Goal: Check status: Check status

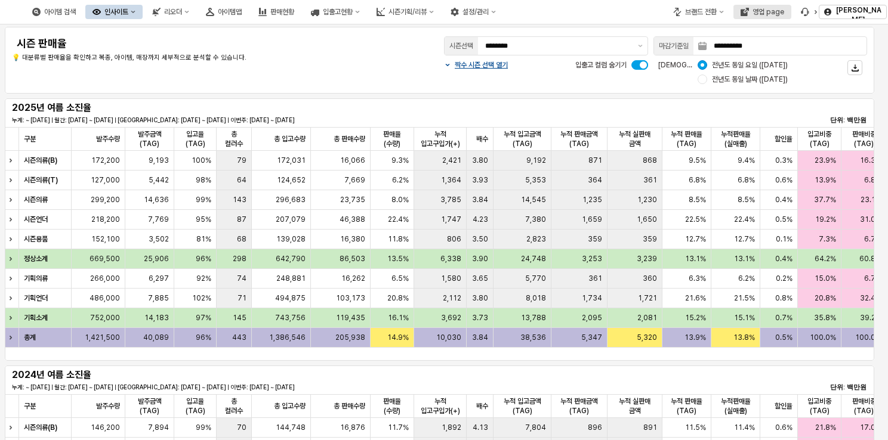
click at [770, 13] on div "영업 page" at bounding box center [768, 12] width 32 height 8
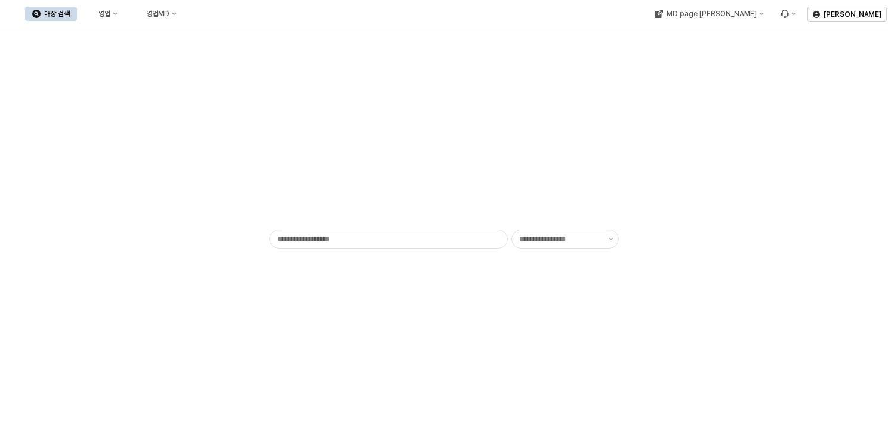
type input "******"
click at [110, 14] on div "영업" at bounding box center [104, 14] width 12 height 8
click at [215, 39] on div "목표매출 달성현황" at bounding box center [234, 36] width 63 height 10
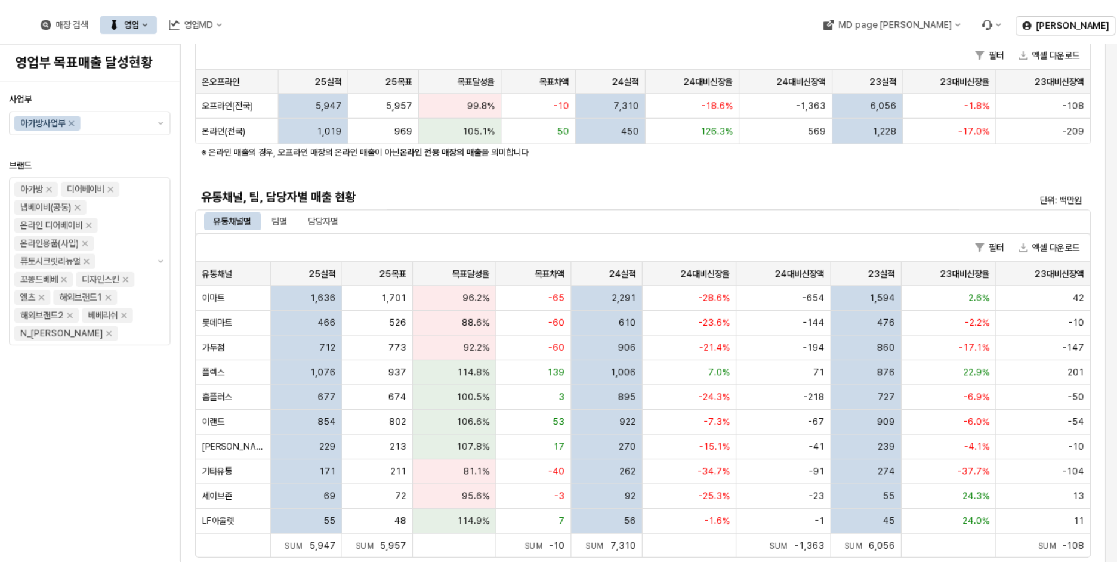
scroll to position [179, 0]
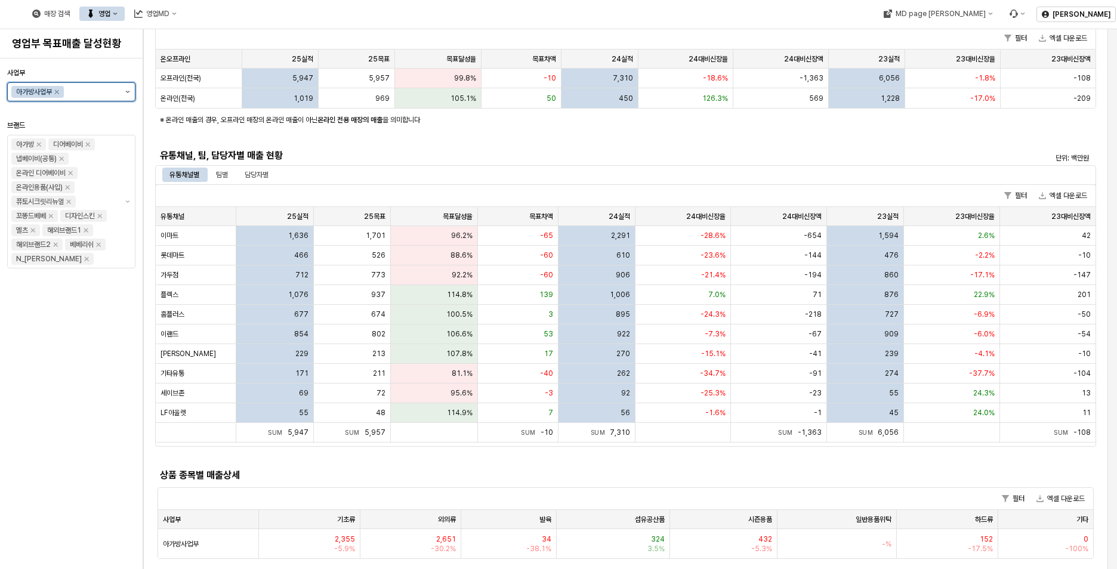
click at [123, 95] on button "제안 사항 표시" at bounding box center [127, 92] width 14 height 18
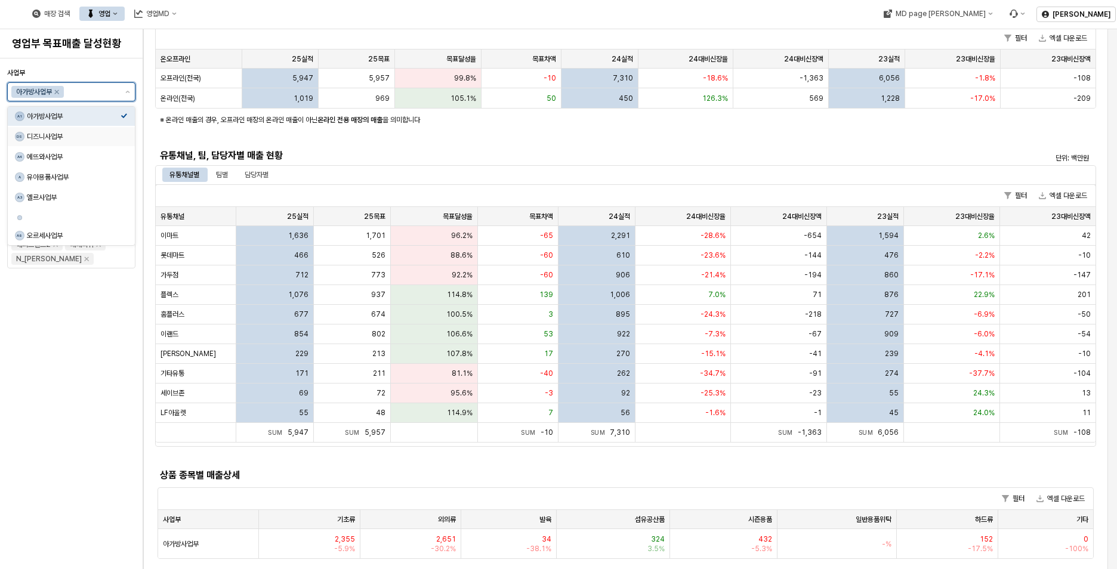
click at [74, 137] on div "디즈니사업부" at bounding box center [74, 137] width 94 height 10
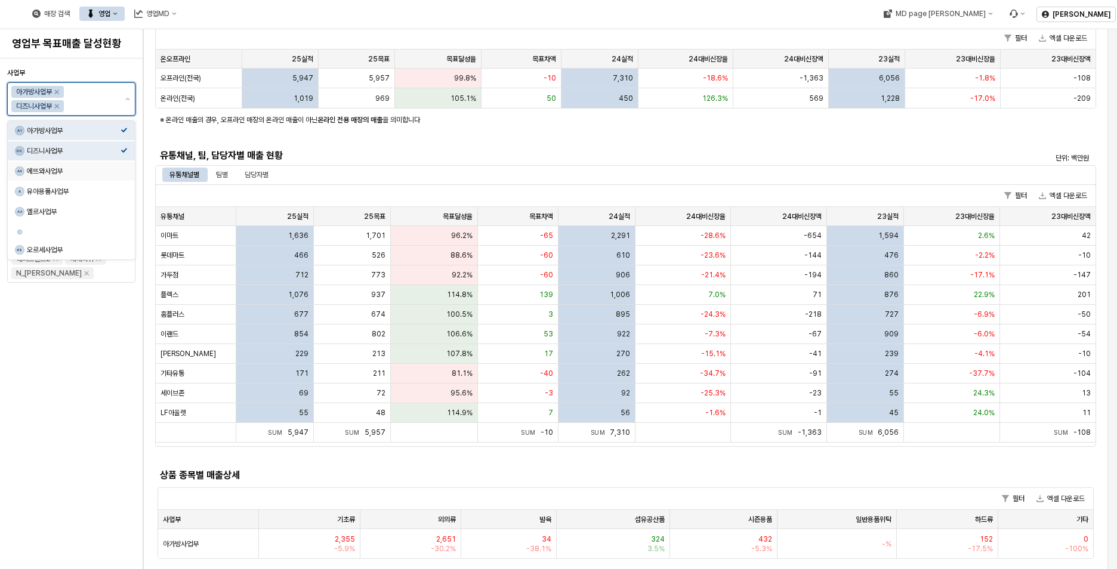
click at [55, 162] on div "A4 에뜨와사업부" at bounding box center [71, 171] width 127 height 19
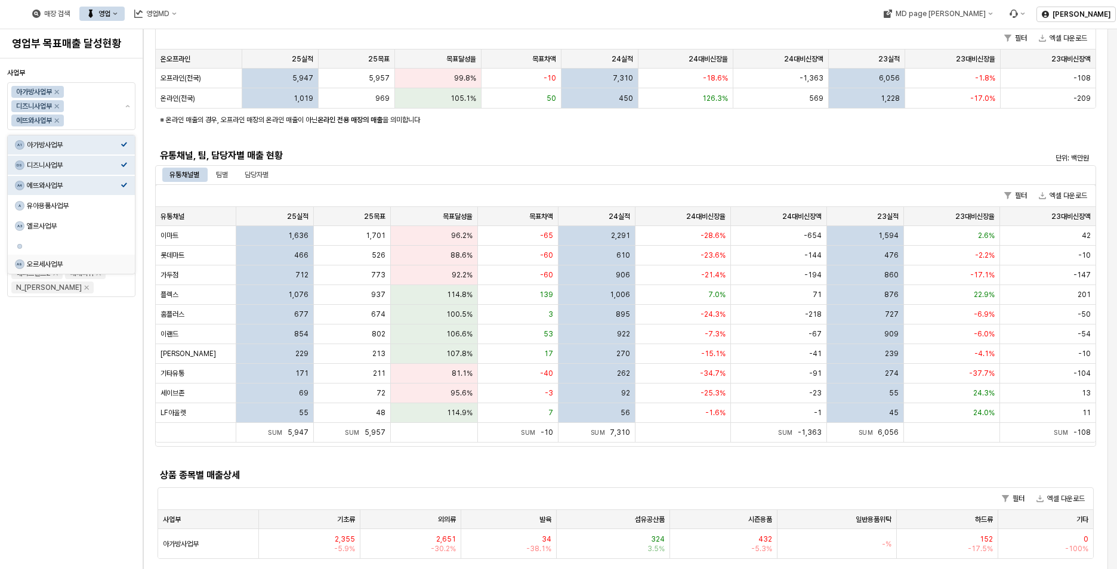
click at [108, 364] on div "사업부 아가방사업부 디즈니사업부 에뜨와사업부 브랜드 아가방 디어베이비 냅베이비(공통) 온라인 디어베이비 온라인용품(사입) 퓨토시크릿리뉴얼 꼬똥…" at bounding box center [71, 313] width 128 height 501
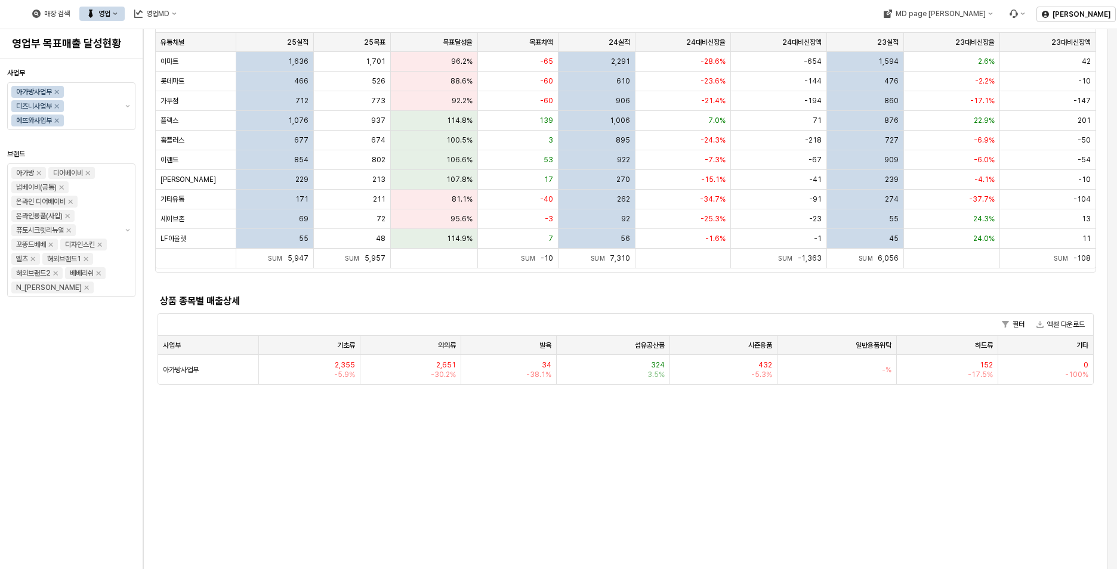
scroll to position [239, 0]
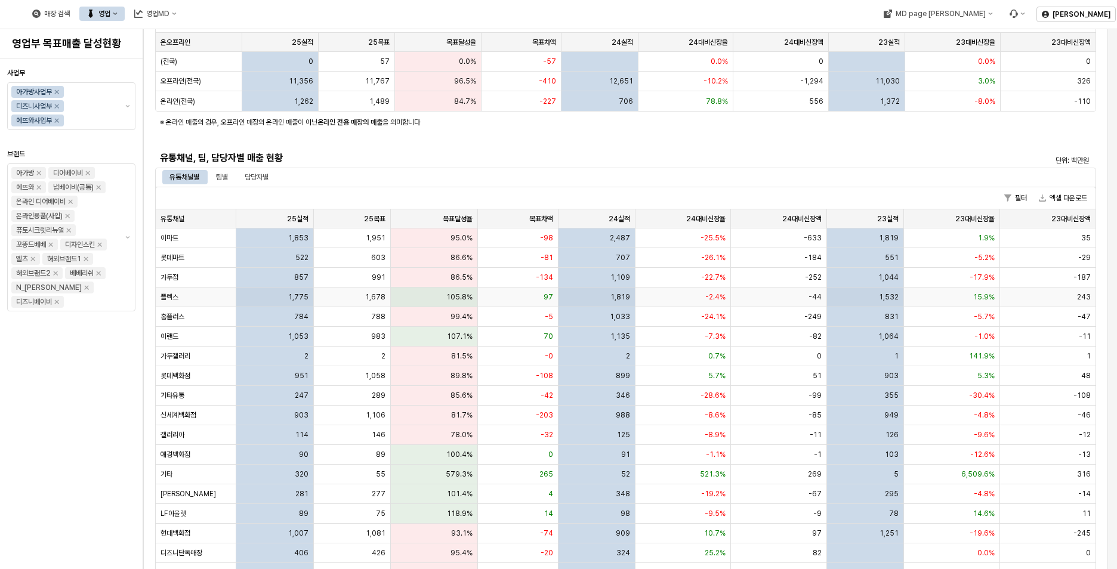
click at [396, 295] on div "105.8%" at bounding box center [434, 297] width 87 height 20
click at [347, 301] on div "1,678" at bounding box center [352, 297] width 77 height 20
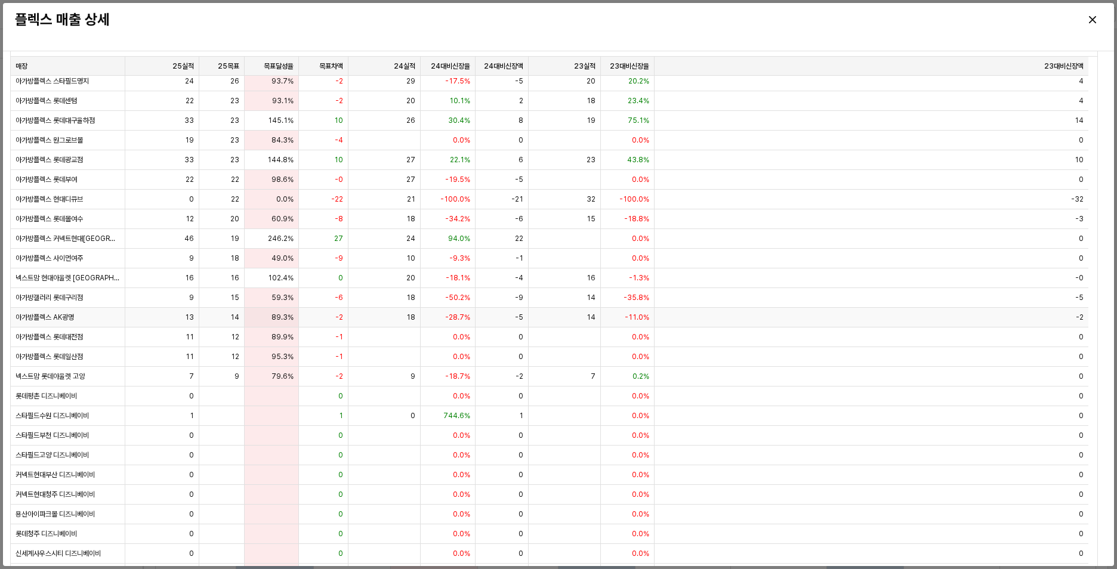
scroll to position [82, 0]
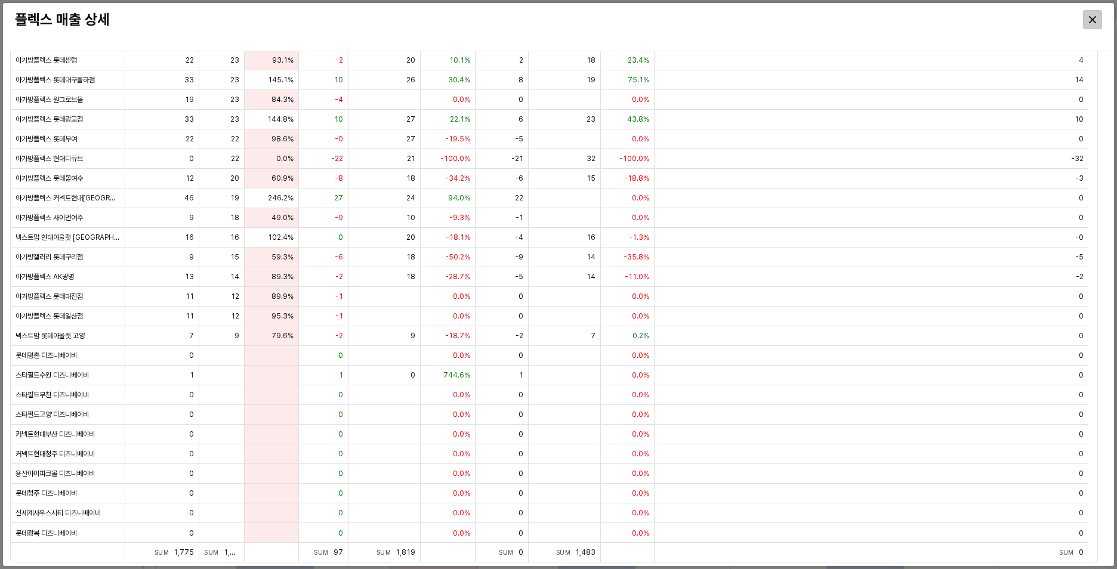
click at [887, 16] on div "Close" at bounding box center [1092, 20] width 18 height 18
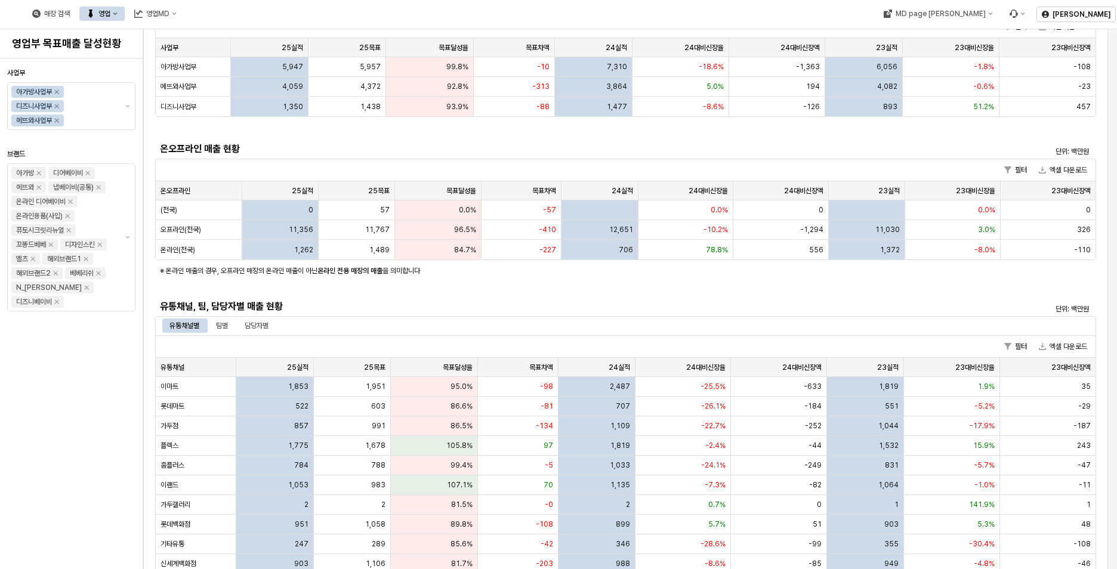
scroll to position [0, 0]
